Goal: Check status: Check status

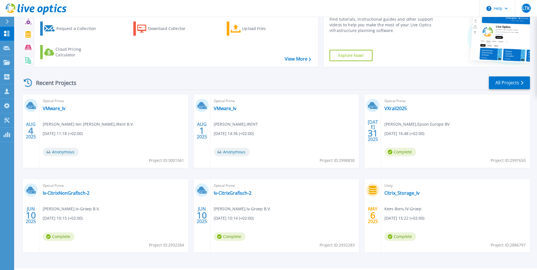
scroll to position [44, 0]
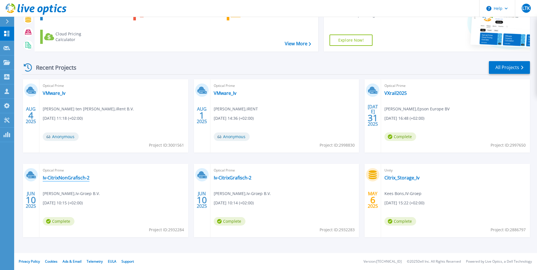
click at [59, 178] on link "Iv-CitrixNonGrafisch-2" at bounding box center [66, 178] width 47 height 6
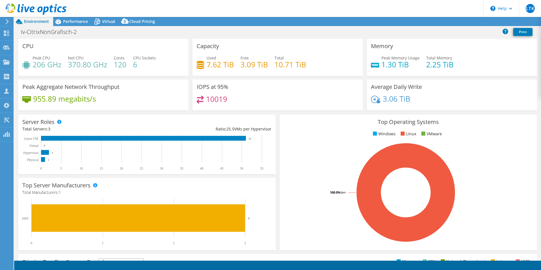
select select "USD"
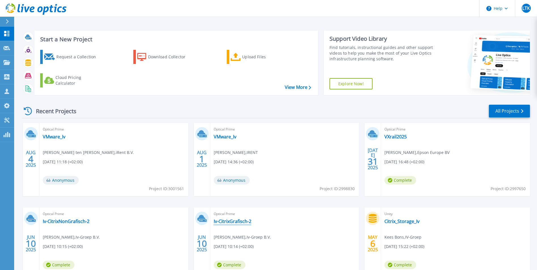
click at [234, 221] on link "Iv-CitrixGrafisch-2" at bounding box center [233, 221] width 38 height 6
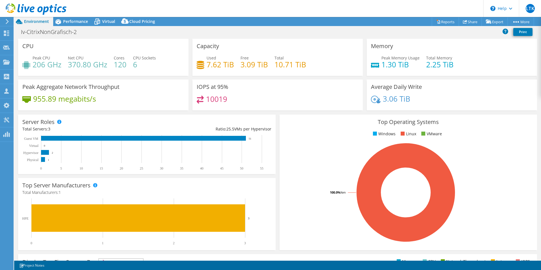
select select "USD"
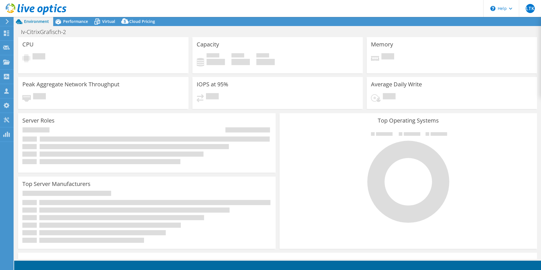
select select "USD"
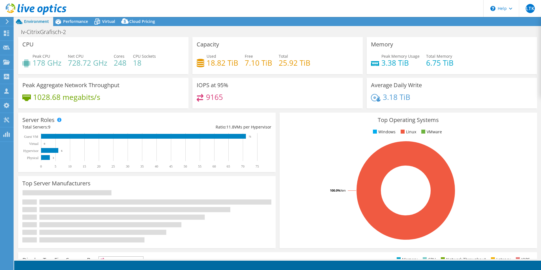
select select "USD"
